Goal: Check status: Check status

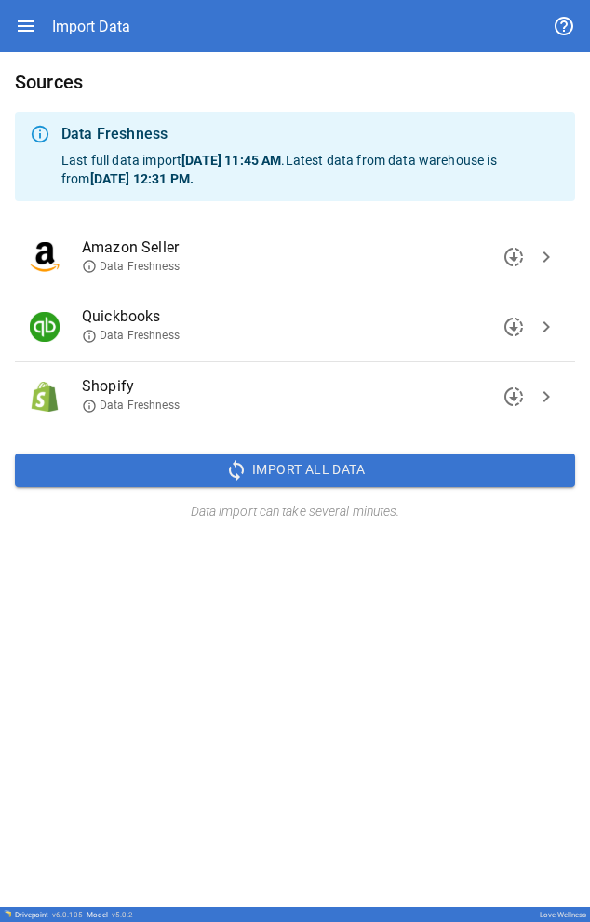
click at [87, 336] on icon at bounding box center [89, 336] width 15 height 15
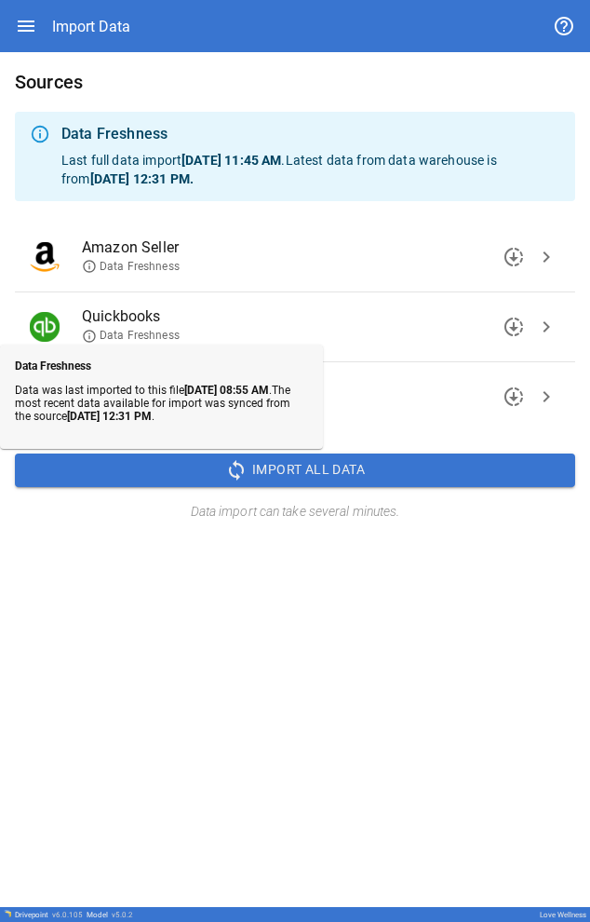
click at [87, 337] on icon at bounding box center [89, 336] width 15 height 15
click at [291, 351] on div "Data Freshness Data was last imported to this file [DATE] 08:55 AM . The most r…" at bounding box center [161, 396] width 323 height 104
click at [291, 666] on div "Sources Data Freshness Last full data import [DATE] 11:45 AM . Latest data from…" at bounding box center [295, 479] width 590 height 855
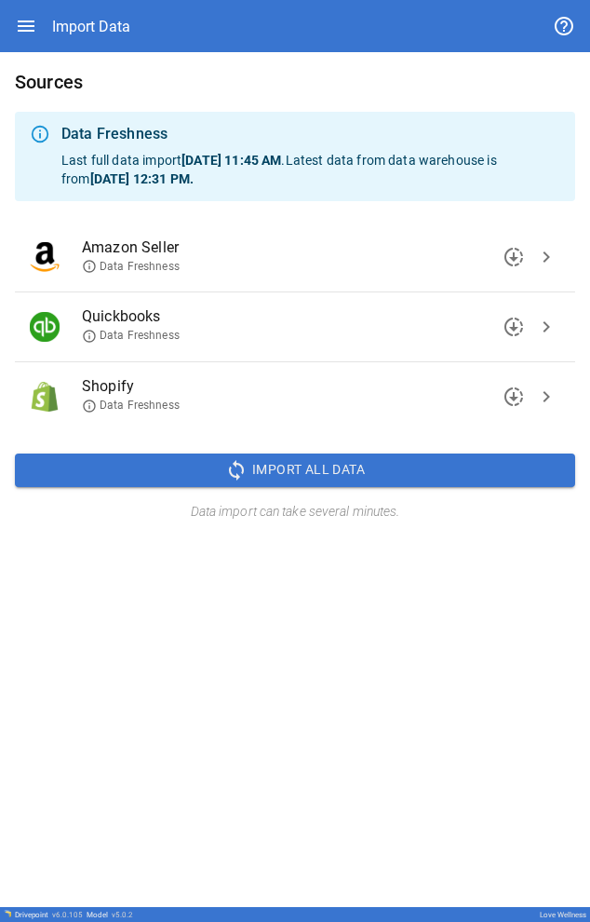
click at [85, 338] on icon at bounding box center [89, 336] width 12 height 12
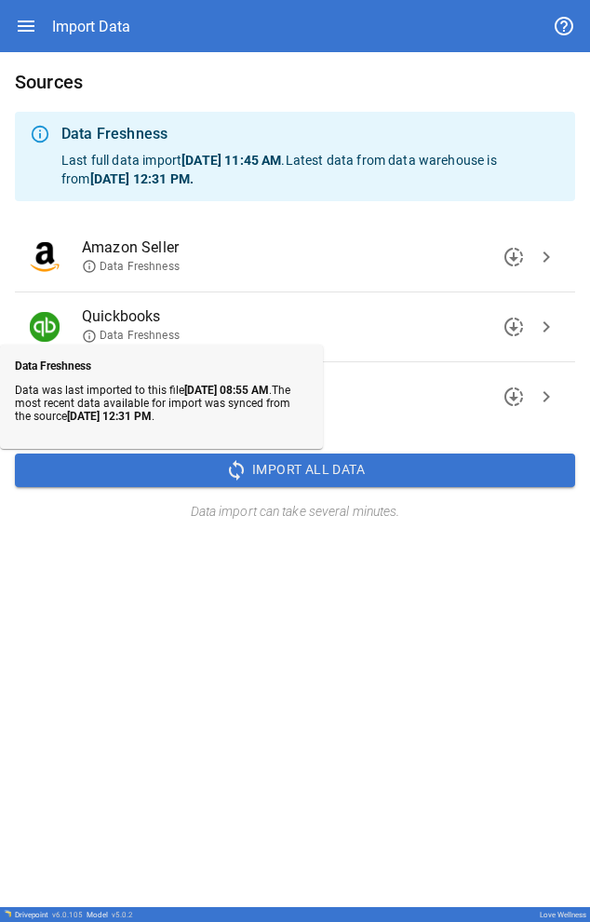
click at [222, 322] on span "Quickbooks" at bounding box center [306, 316] width 449 height 22
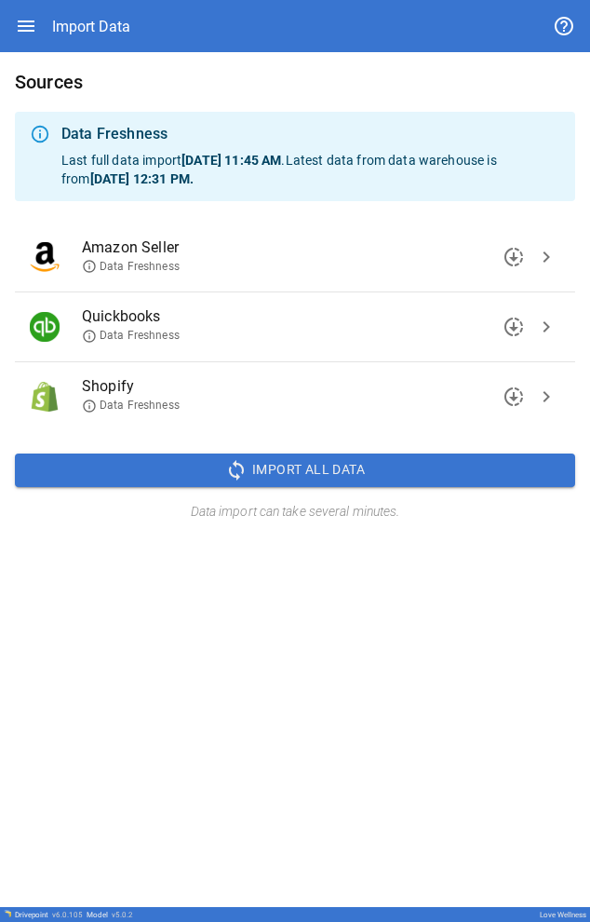
click at [87, 336] on icon at bounding box center [89, 336] width 15 height 15
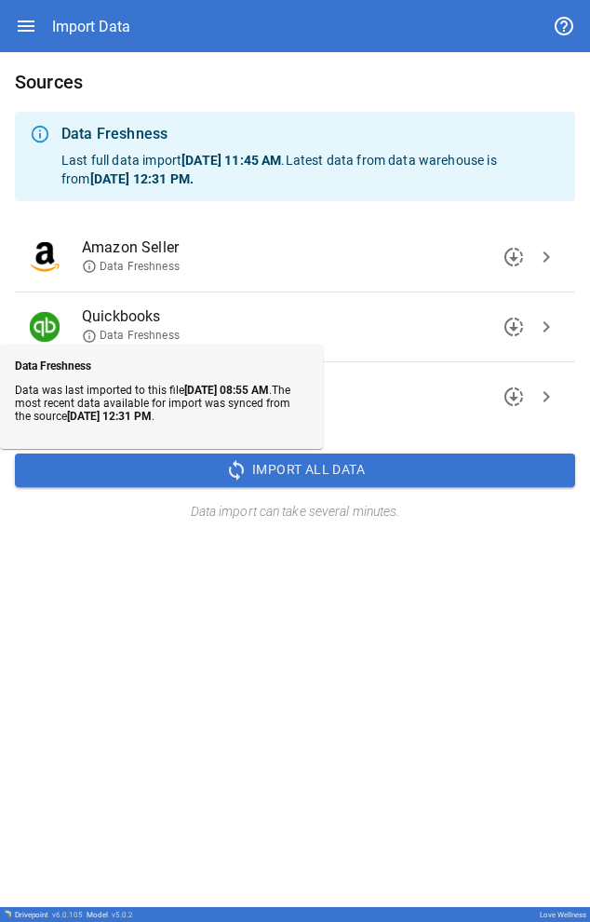
drag, startPoint x: 287, startPoint y: 319, endPoint x: 351, endPoint y: 319, distance: 64.2
click at [288, 319] on span "Quickbooks" at bounding box center [306, 316] width 449 height 22
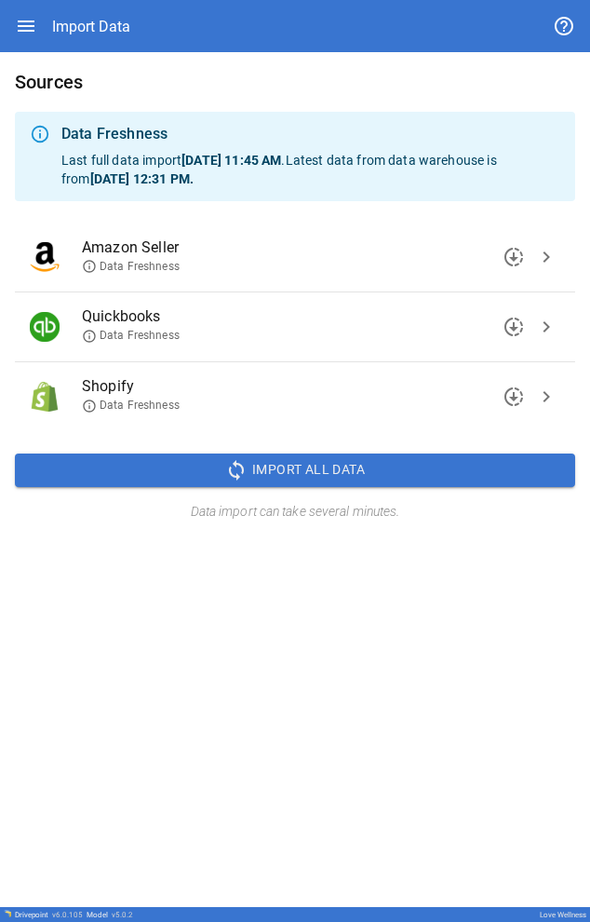
click at [291, 328] on span "chevron_right" at bounding box center [546, 327] width 22 height 22
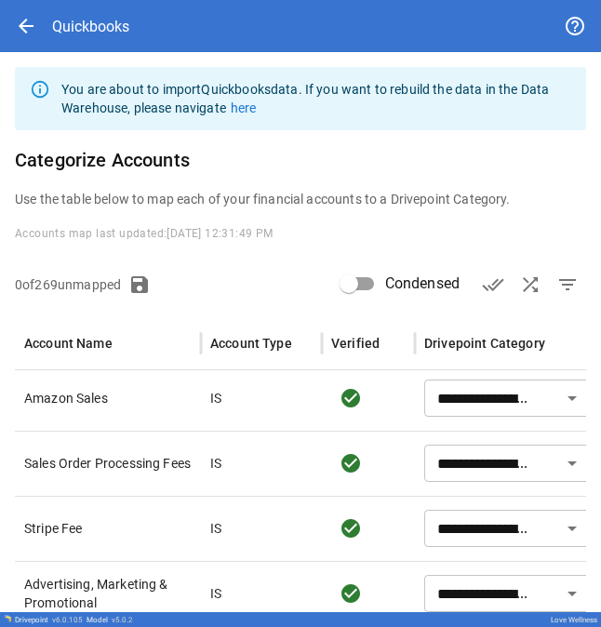
scroll to position [110, 0]
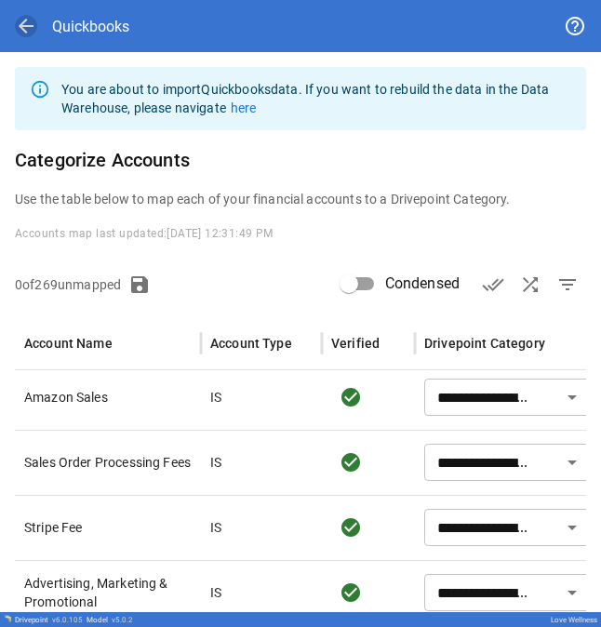
click at [24, 28] on span "arrow_back" at bounding box center [26, 26] width 22 height 22
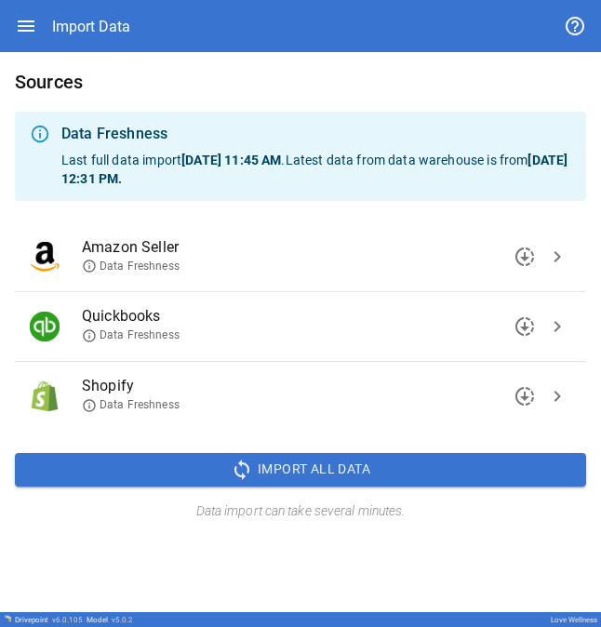
click at [89, 334] on icon at bounding box center [89, 336] width 15 height 15
